Goal: Find contact information: Find contact information

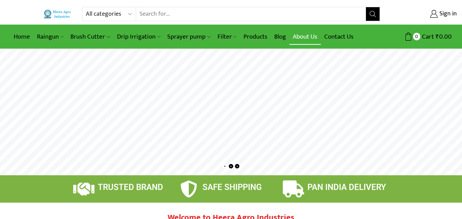
click at [297, 36] on link "About Us" at bounding box center [304, 37] width 31 height 16
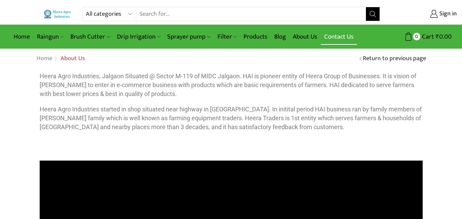
click at [331, 38] on link "Contact Us" at bounding box center [339, 37] width 36 height 16
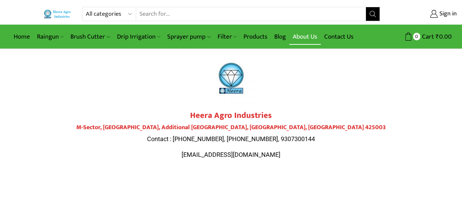
click at [305, 36] on link "About Us" at bounding box center [304, 37] width 31 height 16
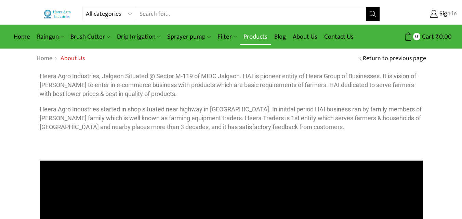
click at [258, 36] on link "Products" at bounding box center [255, 37] width 31 height 16
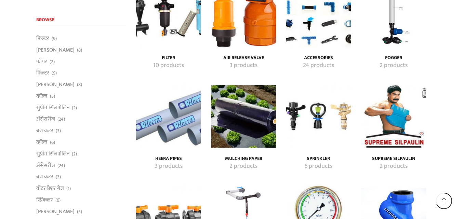
scroll to position [1218, 0]
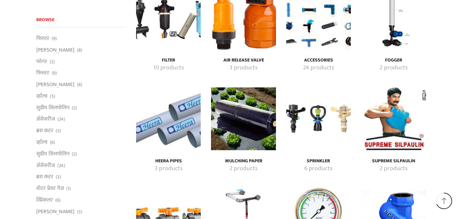
click at [171, 115] on img "Visit product category Heera Pipes" at bounding box center [168, 118] width 65 height 65
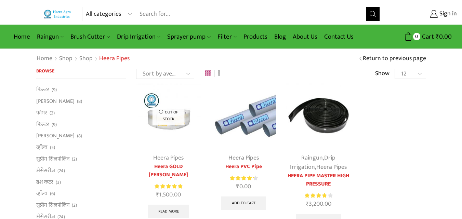
click at [248, 119] on img at bounding box center [243, 115] width 65 height 65
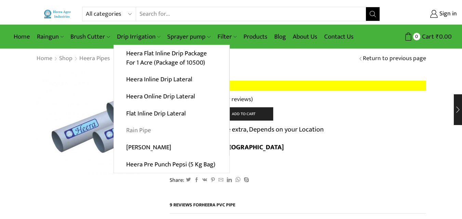
click at [132, 129] on link "Rain Pipe" at bounding box center [171, 130] width 115 height 17
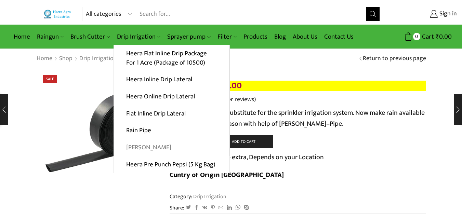
click at [137, 144] on link "[PERSON_NAME]" at bounding box center [171, 147] width 115 height 17
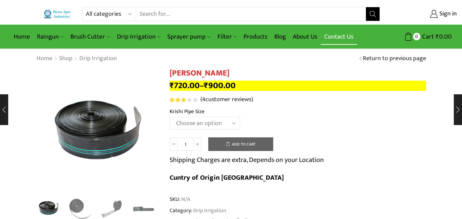
click at [339, 36] on link "Contact Us" at bounding box center [339, 37] width 36 height 16
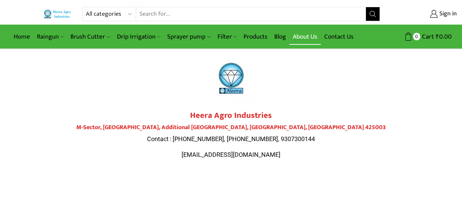
click at [307, 37] on link "About Us" at bounding box center [304, 37] width 31 height 16
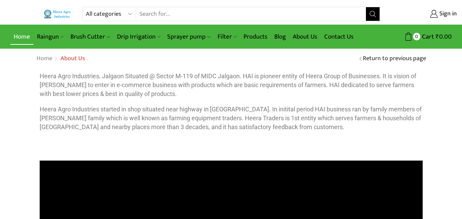
click at [21, 33] on link "Home" at bounding box center [21, 37] width 23 height 16
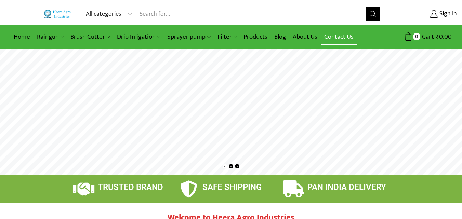
click at [331, 40] on link "Contact Us" at bounding box center [339, 37] width 36 height 16
